Goal: Complete application form

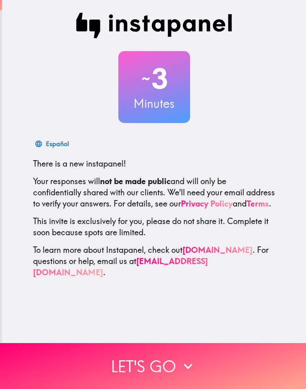
click at [247, 361] on button "Let's go" at bounding box center [153, 366] width 306 height 46
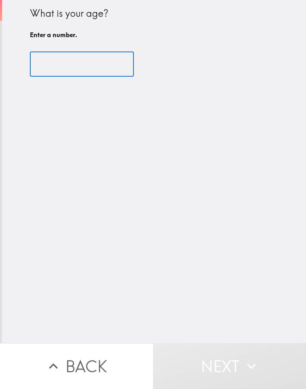
click at [113, 65] on input "number" at bounding box center [82, 64] width 104 height 25
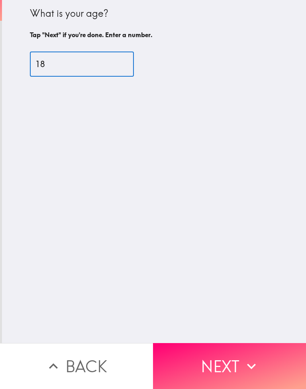
type input "18"
click at [260, 362] on icon "button" at bounding box center [252, 366] width 18 height 18
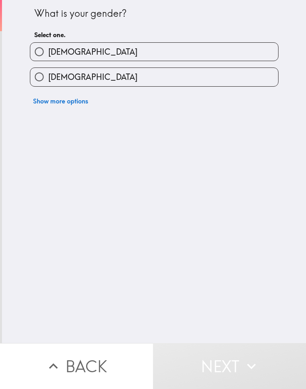
click at [220, 75] on label "[DEMOGRAPHIC_DATA]" at bounding box center [154, 77] width 248 height 18
click at [48, 75] on input "[DEMOGRAPHIC_DATA]" at bounding box center [39, 77] width 18 height 18
radio input "true"
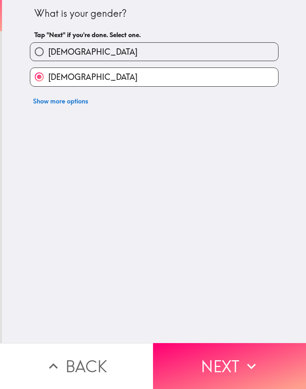
click at [250, 370] on icon "button" at bounding box center [252, 366] width 18 height 18
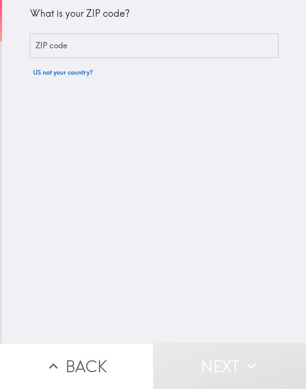
click at [192, 42] on input "ZIP code" at bounding box center [154, 46] width 249 height 25
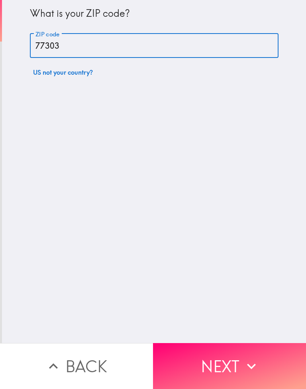
type input "77303"
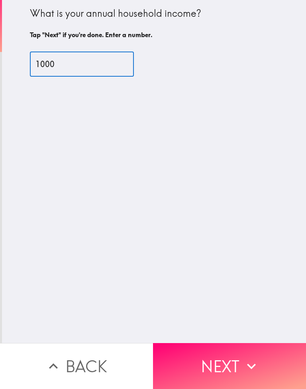
type input "1000"
